Goal: Task Accomplishment & Management: Manage account settings

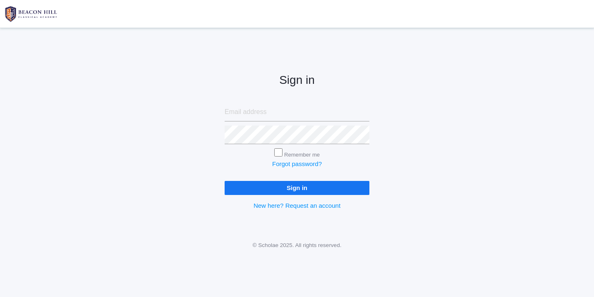
click at [252, 107] on input "email" at bounding box center [296, 112] width 145 height 19
type input "[EMAIL_ADDRESS][DOMAIN_NAME]"
click at [298, 186] on input "Sign in" at bounding box center [296, 188] width 145 height 14
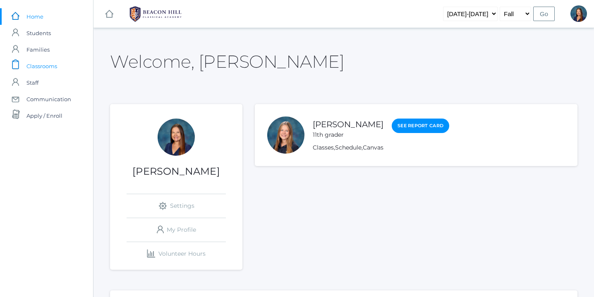
click at [47, 66] on span "Classrooms" at bounding box center [41, 66] width 31 height 17
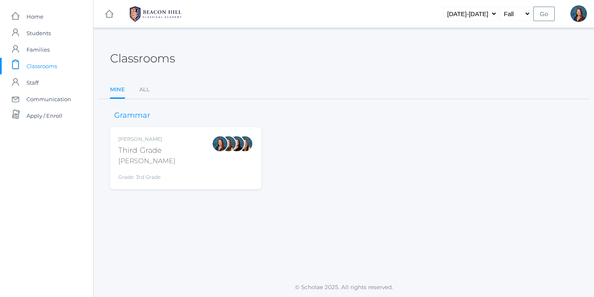
click at [195, 148] on div "Lori Webster Third Grade Webster Grade: 3rd Grade 03LA" at bounding box center [185, 158] width 135 height 45
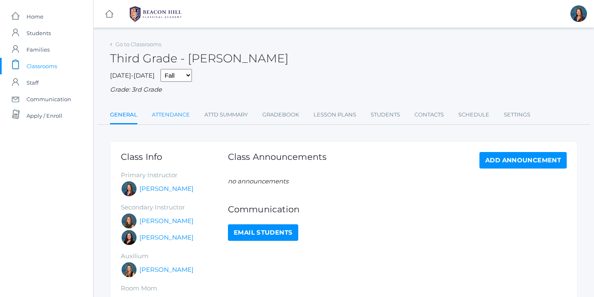
click at [174, 115] on link "Attendance" at bounding box center [171, 115] width 38 height 17
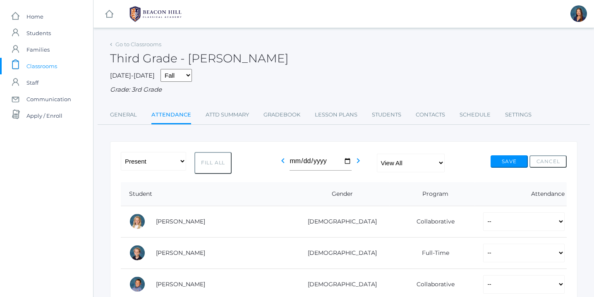
click at [221, 166] on button "Fill All" at bounding box center [212, 163] width 37 height 22
select select "P"
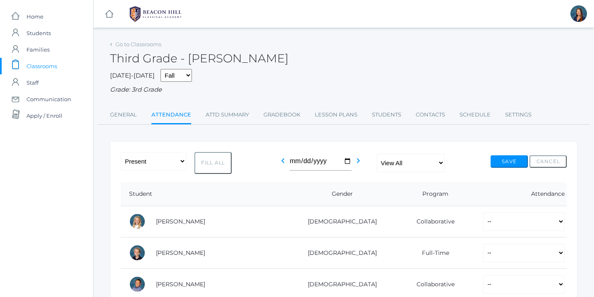
select select "P"
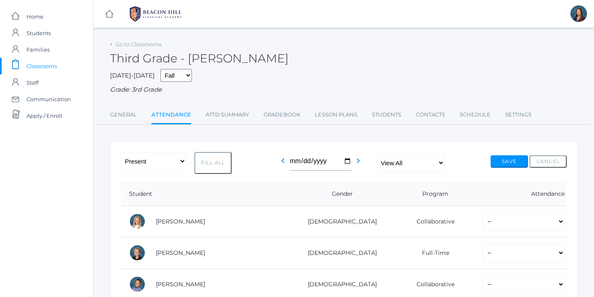
select select "P"
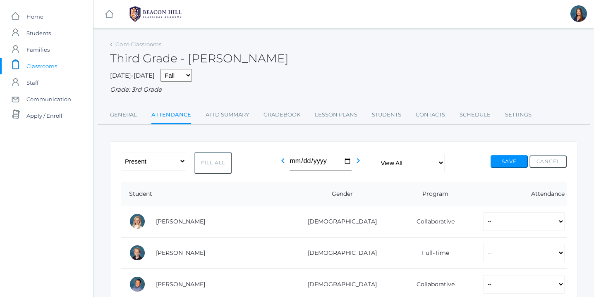
select select "P"
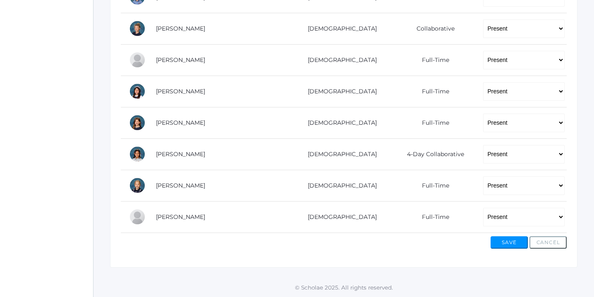
scroll to position [571, 0]
click at [559, 219] on select "-- Present Present-At-Home Tardy Excused Tardy Unexcused Absent Excused Absent …" at bounding box center [523, 217] width 81 height 19
select select "AE"
click at [483, 208] on select "-- Present Present-At-Home Tardy Excused Tardy Unexcused Absent Excused Absent …" at bounding box center [523, 217] width 81 height 19
click at [512, 239] on button "Save" at bounding box center [508, 242] width 37 height 12
